Goal: Find specific page/section: Find specific page/section

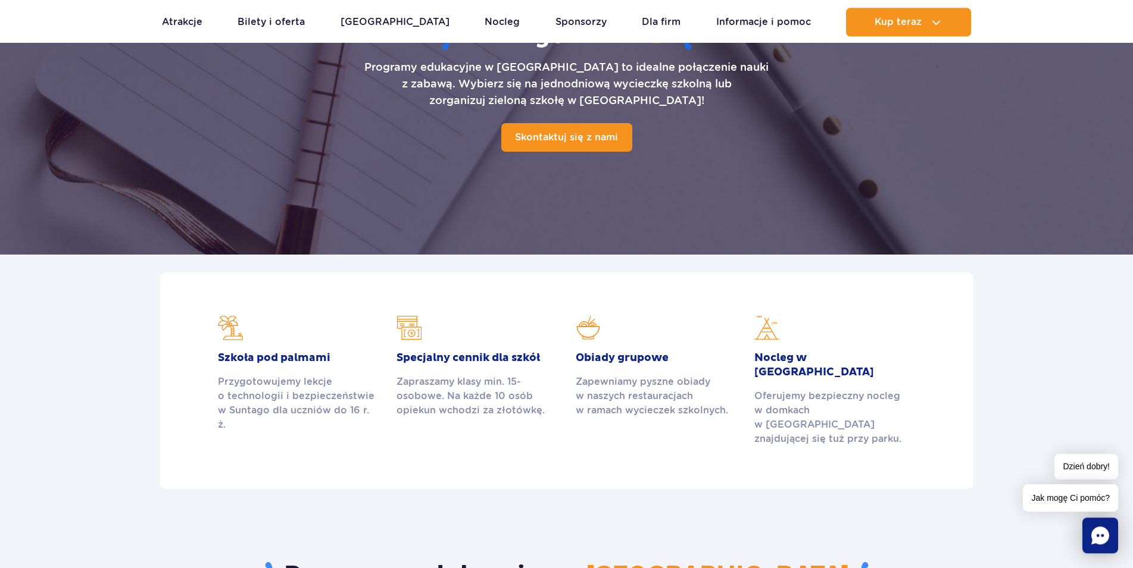
scroll to position [121, 0]
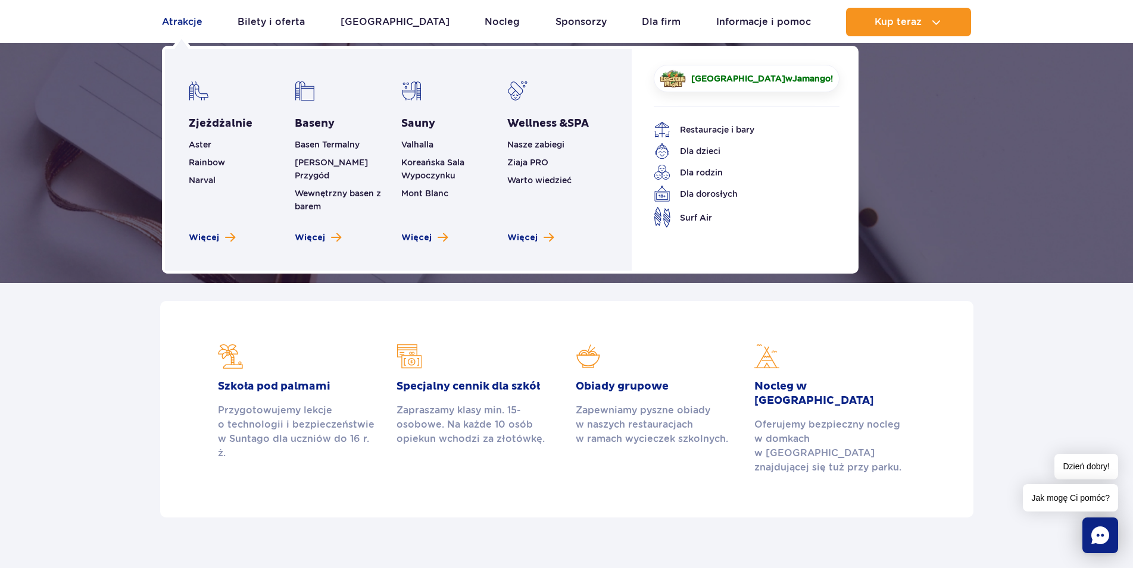
click at [183, 21] on link "Atrakcje" at bounding box center [182, 22] width 40 height 29
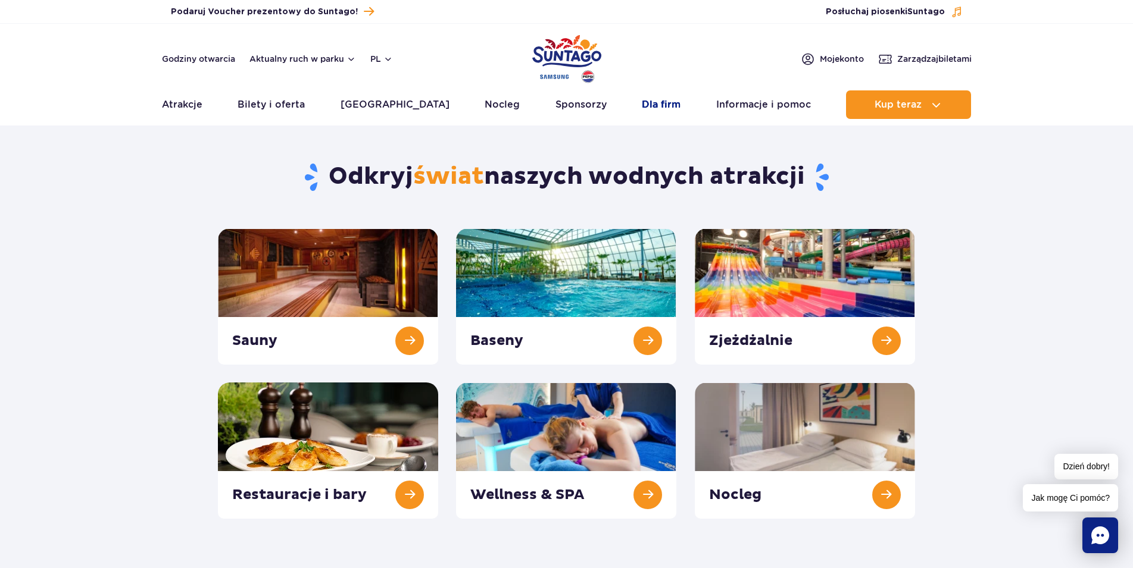
click at [656, 99] on link "Dla firm" at bounding box center [661, 104] width 39 height 29
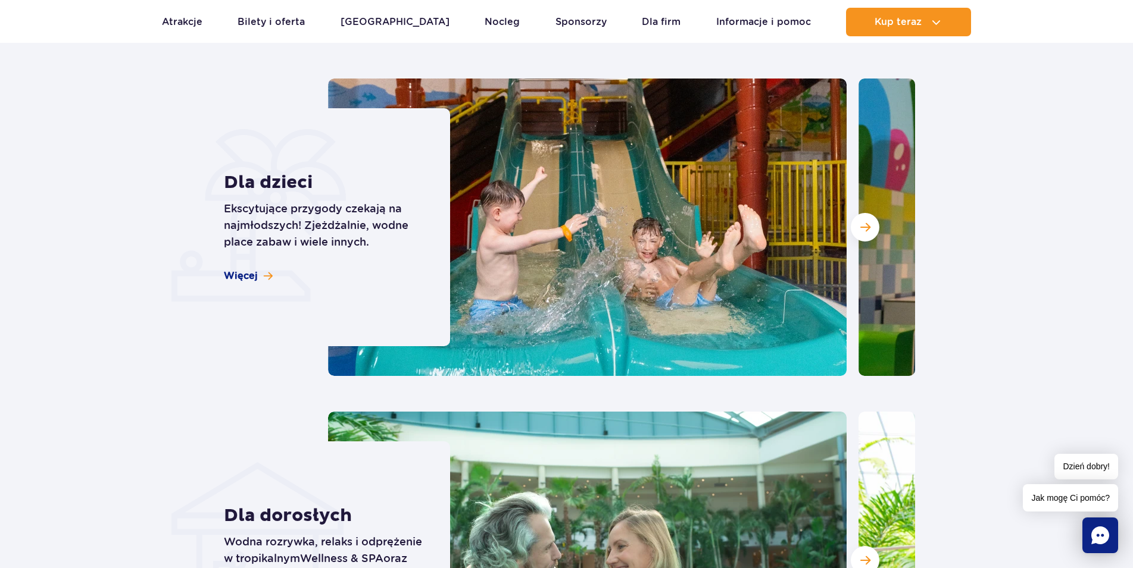
scroll to position [2944, 0]
